Goal: Task Accomplishment & Management: Use online tool/utility

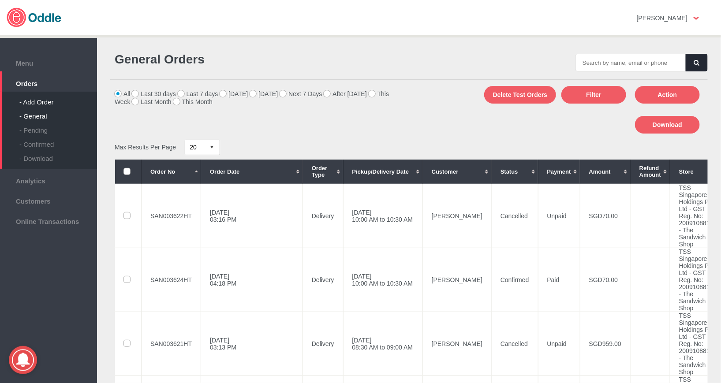
click at [45, 103] on div "- Add Order" at bounding box center [58, 99] width 78 height 14
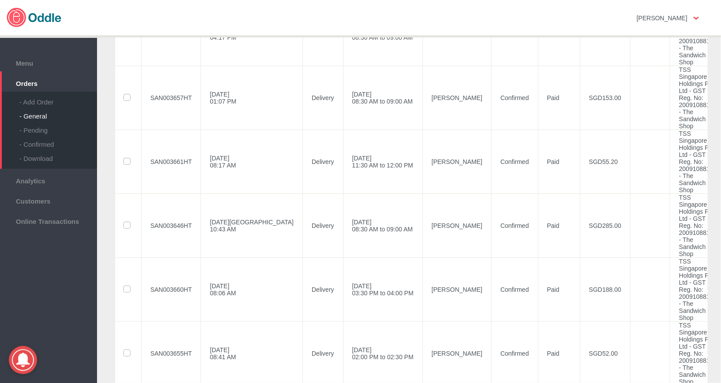
scroll to position [376, 0]
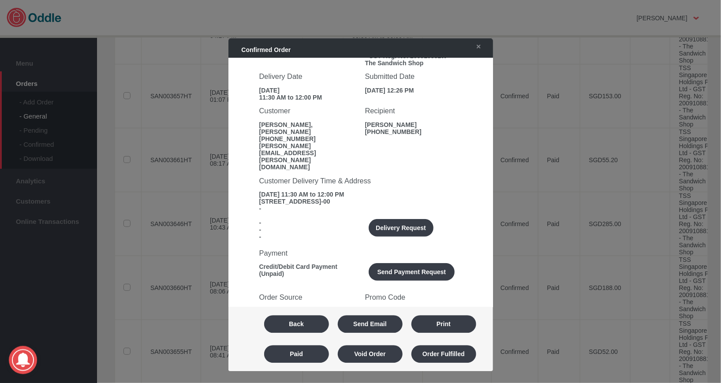
scroll to position [73, 0]
click at [401, 219] on button "Delivery Request" at bounding box center [401, 228] width 65 height 18
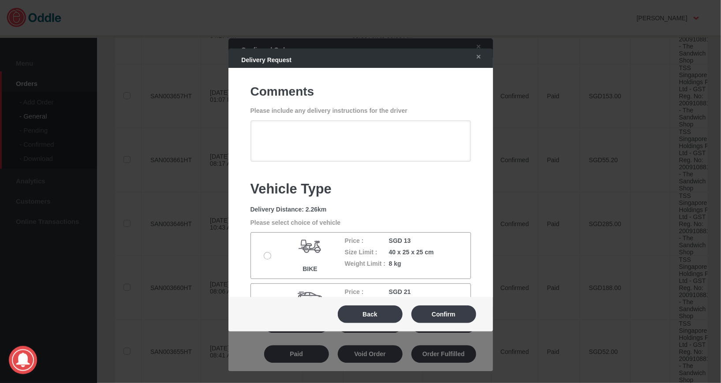
click at [264, 258] on label at bounding box center [268, 256] width 9 height 7
click at [0, 0] on input "radio" at bounding box center [0, 0] width 0 height 0
click at [452, 320] on button "Confirm" at bounding box center [443, 315] width 65 height 18
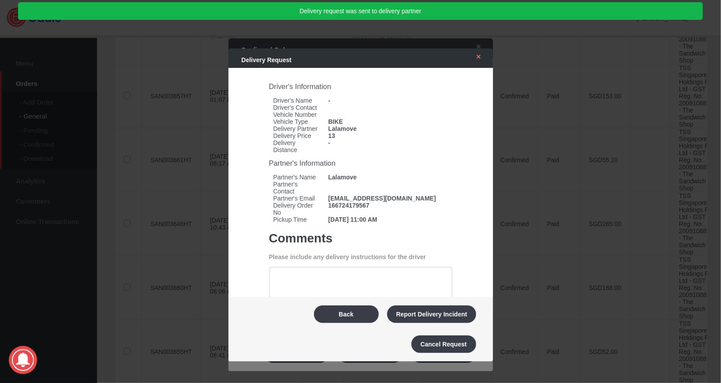
click at [484, 54] on link "✕" at bounding box center [476, 57] width 19 height 16
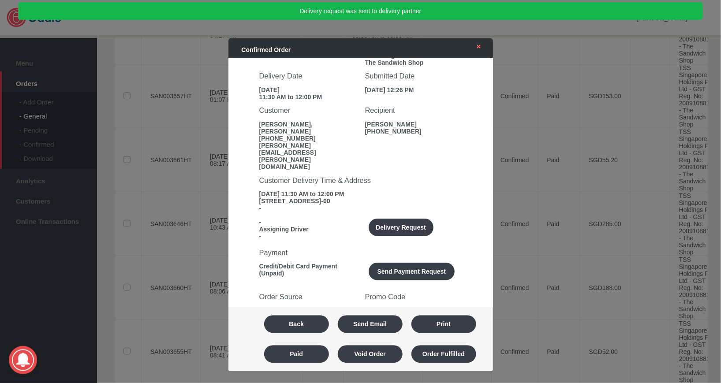
click at [473, 42] on link "✕" at bounding box center [476, 47] width 19 height 16
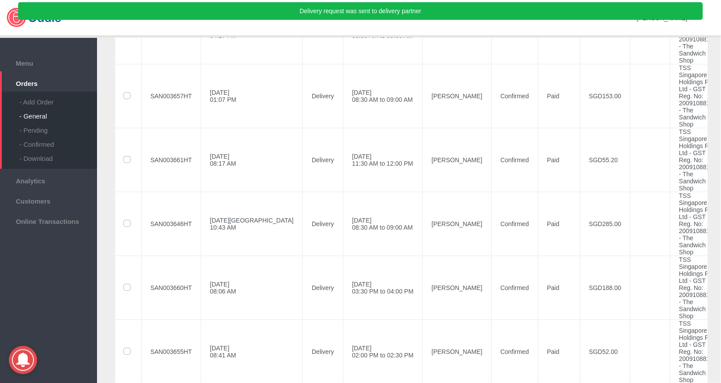
click at [0, 0] on input "checkbox" at bounding box center [0, 0] width 0 height 0
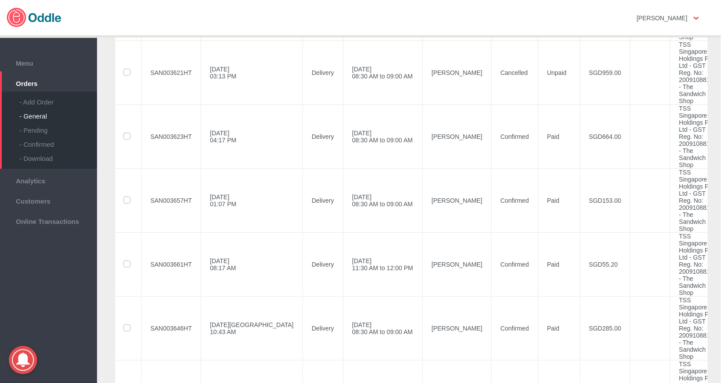
scroll to position [0, 0]
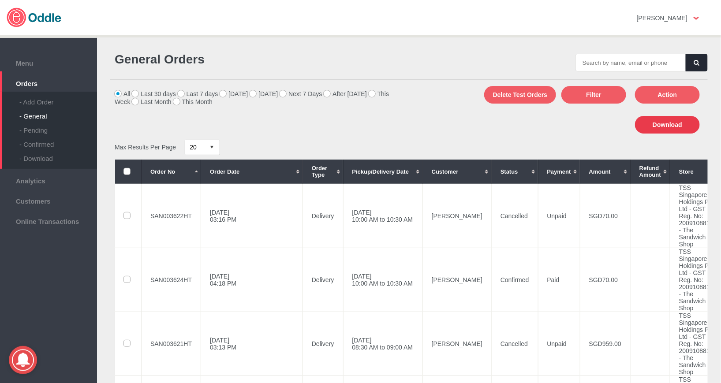
click at [680, 128] on button "Download" at bounding box center [667, 125] width 65 height 18
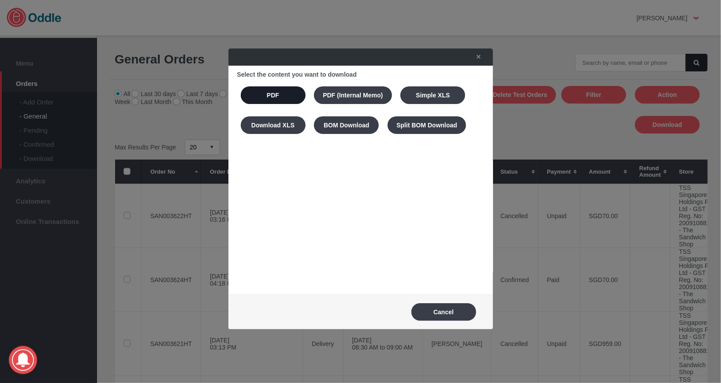
click at [260, 90] on button "PDF" at bounding box center [273, 95] width 65 height 18
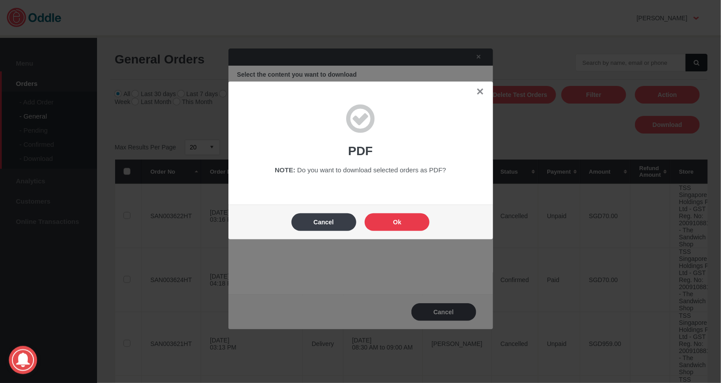
click at [401, 221] on button "Ok" at bounding box center [397, 222] width 65 height 18
